Goal: Information Seeking & Learning: Check status

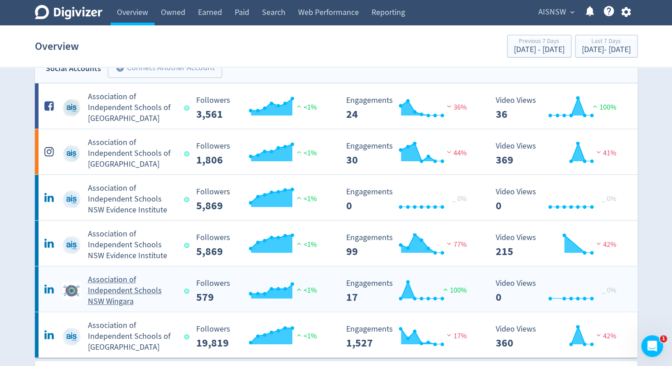
scroll to position [20, 0]
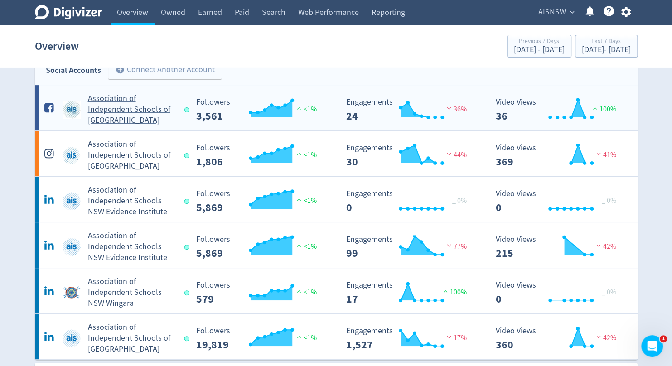
drag, startPoint x: 132, startPoint y: 112, endPoint x: 120, endPoint y: 109, distance: 12.4
click at [120, 109] on h5 "Association of Independent Schools of NSW" at bounding box center [132, 109] width 88 height 33
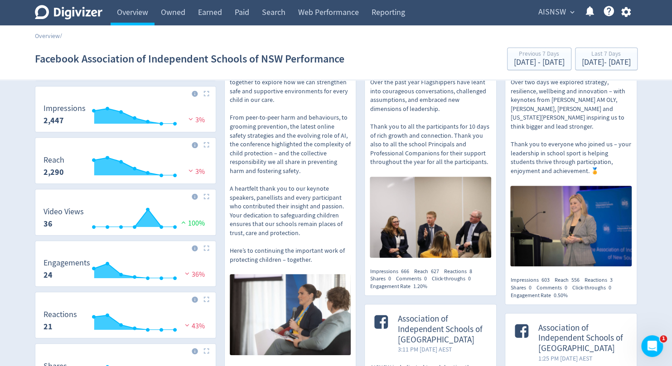
scroll to position [121, 0]
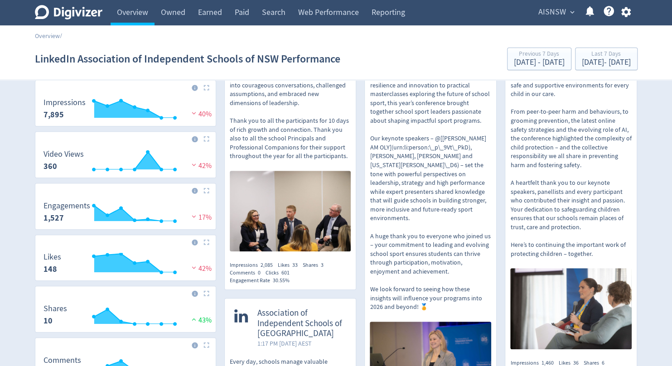
scroll to position [137, 0]
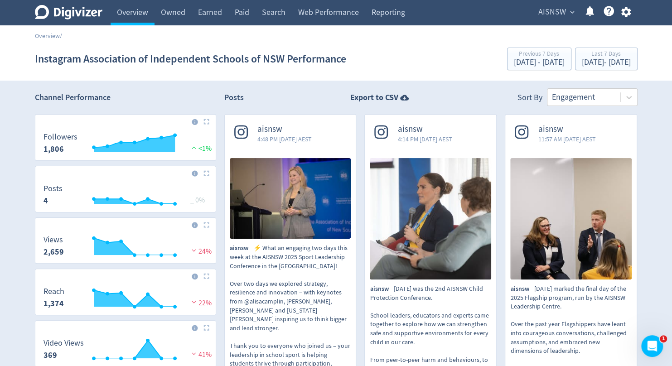
click at [289, 152] on div "aisnsw 4:48 PM [DATE] AEST" at bounding box center [290, 134] width 131 height 39
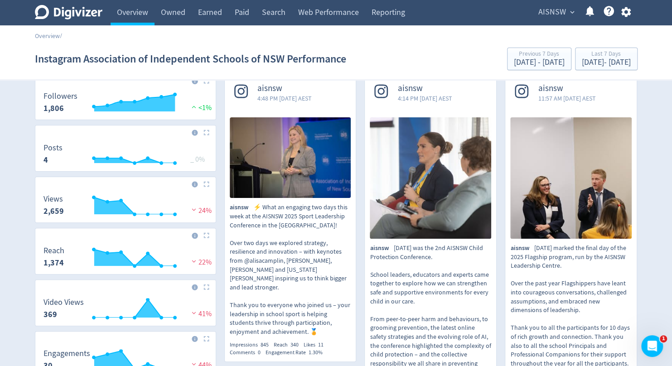
scroll to position [40, 0]
